Goal: Task Accomplishment & Management: Manage account settings

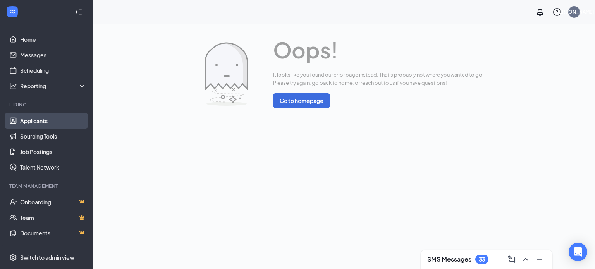
click at [54, 123] on link "Applicants" at bounding box center [53, 120] width 66 height 15
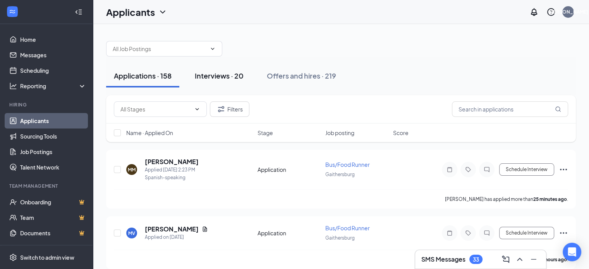
click at [237, 79] on div "Interviews · 20" at bounding box center [219, 76] width 49 height 10
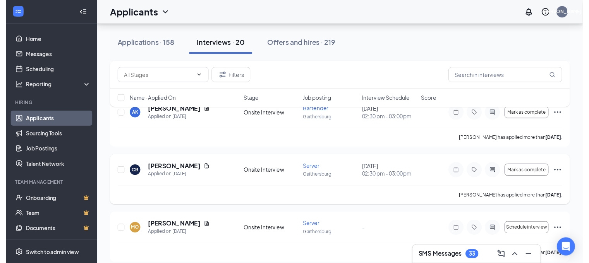
scroll to position [194, 0]
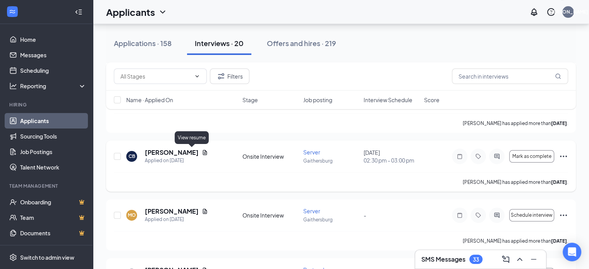
click at [202, 153] on icon "Document" at bounding box center [205, 153] width 6 height 6
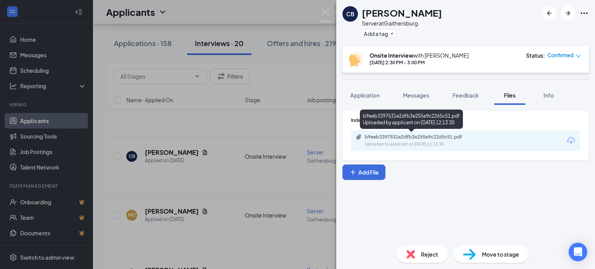
click at [411, 138] on div "b9eeb3397531e2dfb3e255e9c2265c51.pdf" at bounding box center [419, 137] width 108 height 6
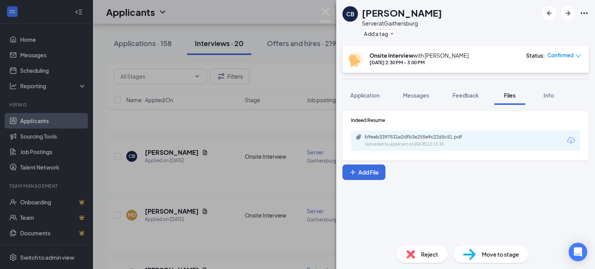
click at [272, 108] on div "[PERSON_NAME] Server at [GEOGRAPHIC_DATA] Add a tag Onsite Interview with [PERS…" at bounding box center [297, 134] width 595 height 269
